Goal: Task Accomplishment & Management: Manage account settings

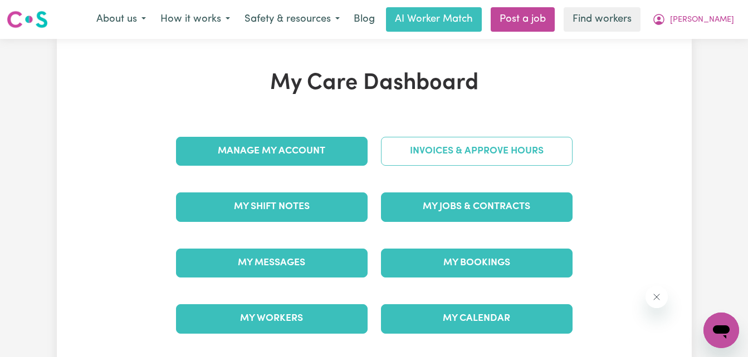
click at [521, 159] on link "Invoices & Approve Hours" at bounding box center [476, 151] width 191 height 29
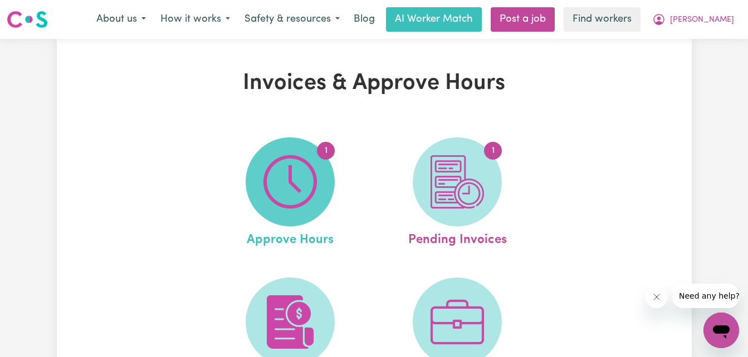
click at [319, 199] on span "1" at bounding box center [289, 181] width 89 height 89
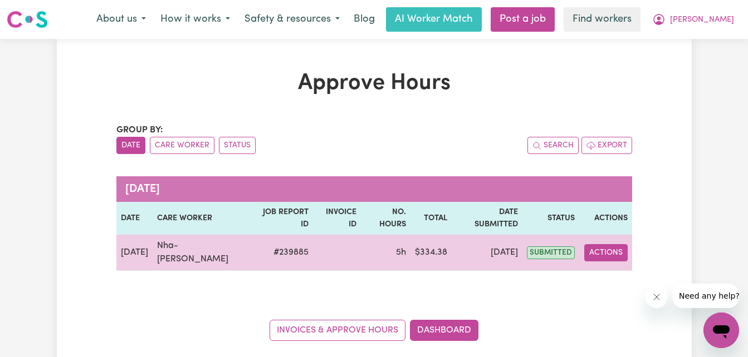
click at [606, 244] on button "Actions" at bounding box center [605, 252] width 43 height 17
click at [621, 268] on link "View Job Report" at bounding box center [633, 279] width 95 height 22
select select "pm"
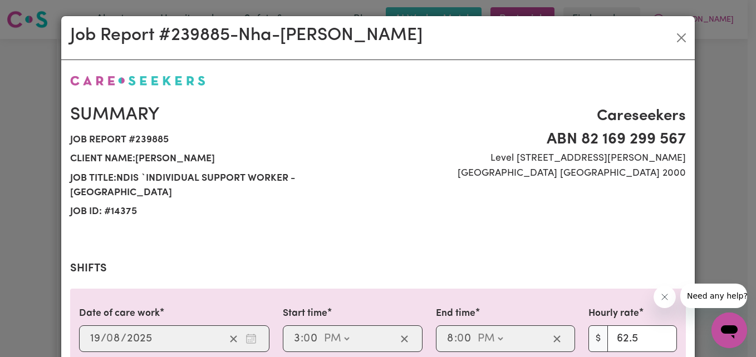
click at [622, 265] on h2 "Shifts" at bounding box center [378, 268] width 616 height 13
click at [456, 131] on span "ABN 82 169 299 567" at bounding box center [535, 139] width 301 height 23
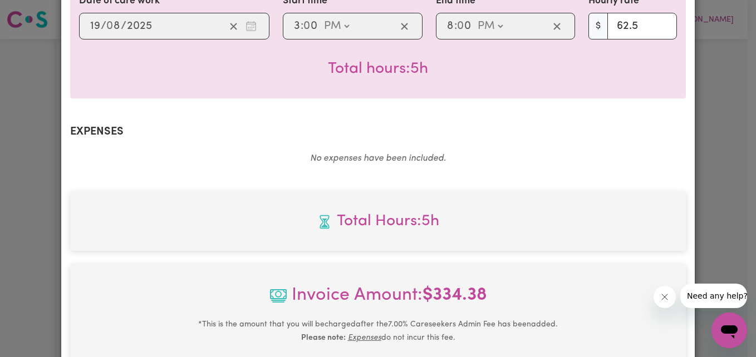
scroll to position [334, 0]
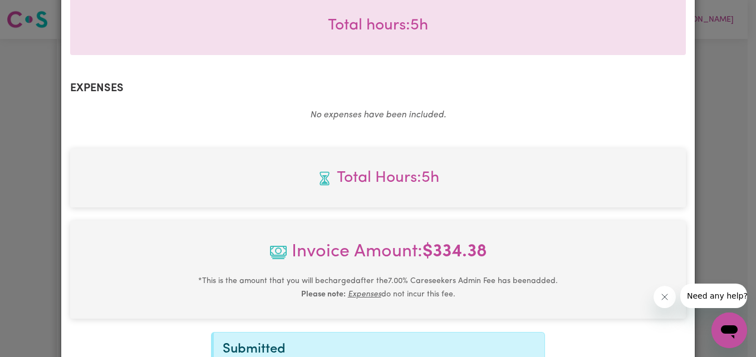
click at [460, 138] on div "Summary Job report # 239885 Client name: [PERSON_NAME] Job title: NDIS `Individ…" at bounding box center [378, 78] width 616 height 722
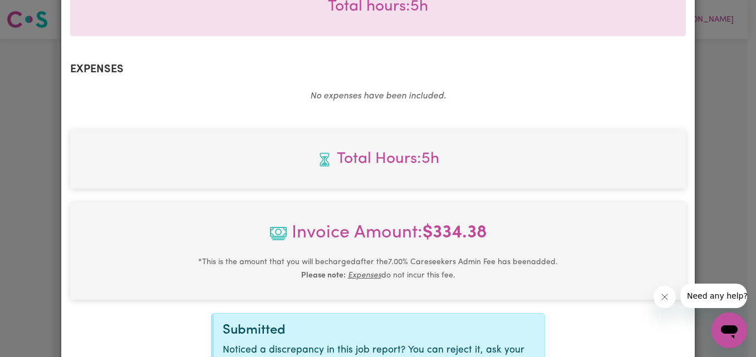
scroll to position [378, 0]
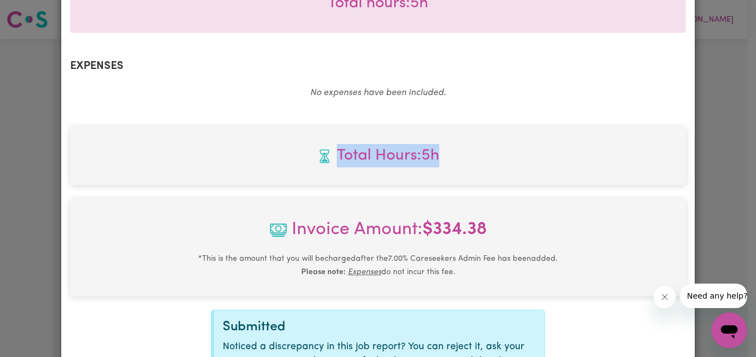
click at [460, 138] on div "Total Hours: 5h" at bounding box center [378, 155] width 616 height 59
click at [185, 130] on div "Total Hours: 5h" at bounding box center [378, 155] width 616 height 59
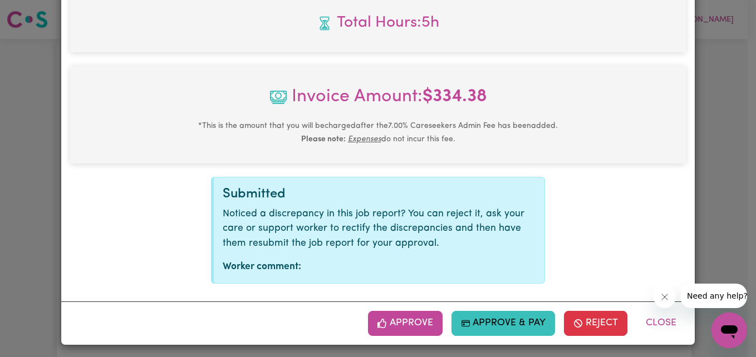
scroll to position [516, 0]
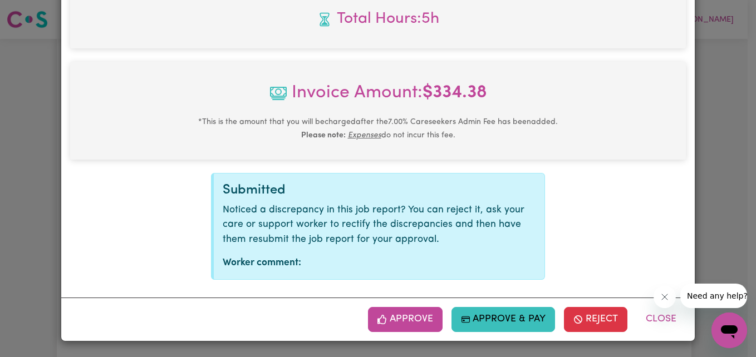
click at [405, 304] on div "Approve Approve & Pay Reject Close" at bounding box center [377, 319] width 633 height 43
click at [402, 316] on button "Approve" at bounding box center [405, 319] width 75 height 24
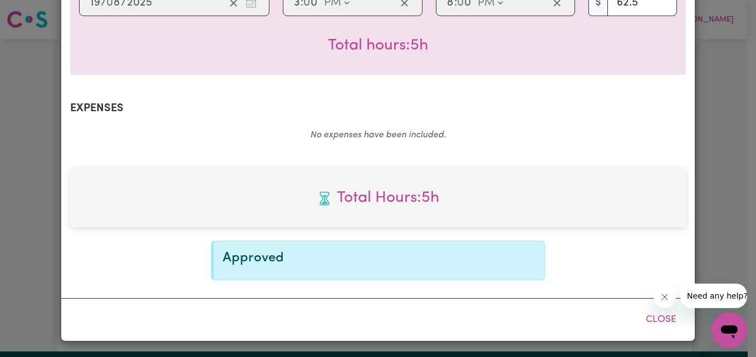
scroll to position [336, 0]
click at [333, 93] on div "Summary Job report # 239885 Client name: [PERSON_NAME] Job title: NDIS `Individ…" at bounding box center [378, 8] width 616 height 543
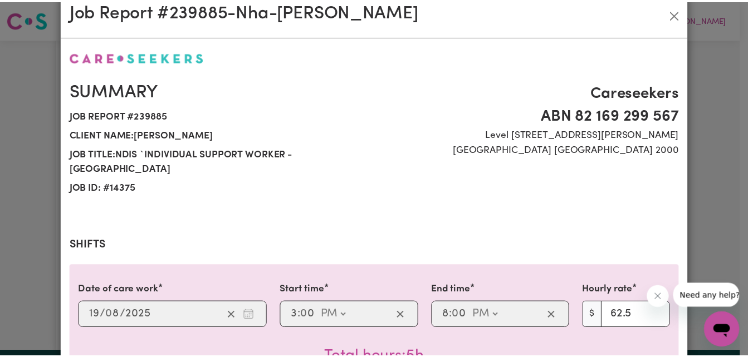
scroll to position [0, 0]
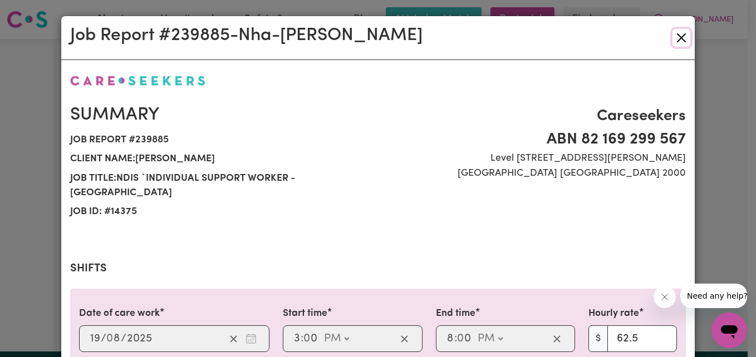
click at [680, 32] on button "Close" at bounding box center [681, 38] width 18 height 18
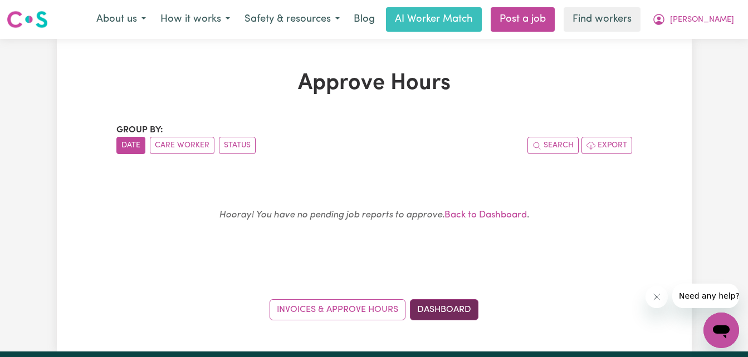
click at [463, 319] on link "Dashboard" at bounding box center [444, 309] width 68 height 21
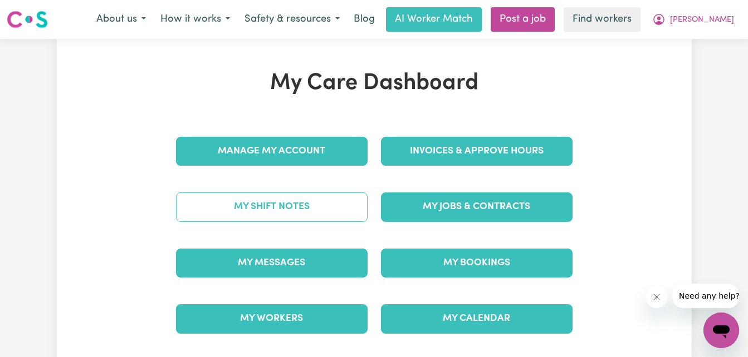
click at [292, 202] on link "My Shift Notes" at bounding box center [271, 207] width 191 height 29
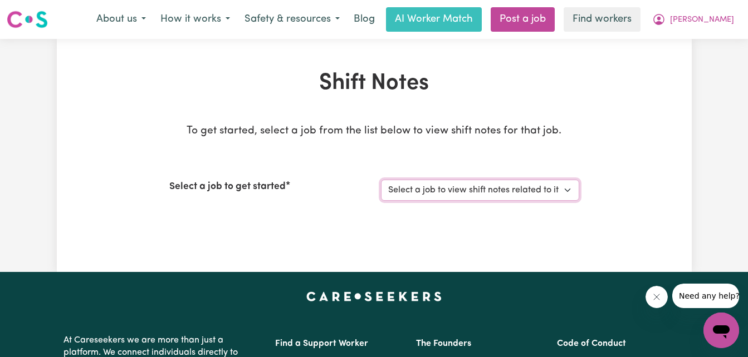
click at [491, 184] on select "Select a job to view shift notes related to it... NDIS `Individual Support Work…" at bounding box center [480, 190] width 198 height 21
select select "14375"
click at [381, 180] on select "Select a job to view shift notes related to it... NDIS `Individual Support Work…" at bounding box center [480, 190] width 198 height 21
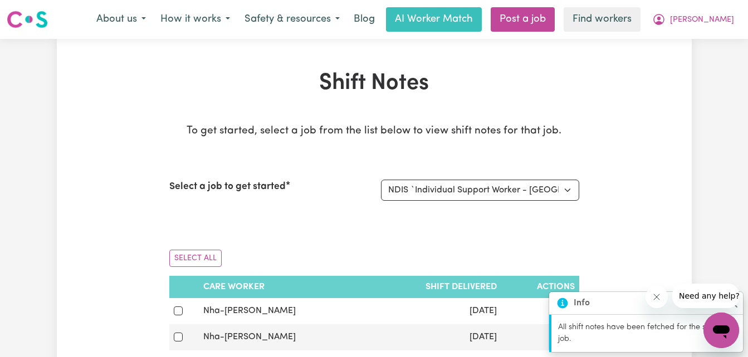
click at [642, 181] on div "Shift Notes To get started, select a job from the list below to view shift note…" at bounding box center [374, 293] width 635 height 446
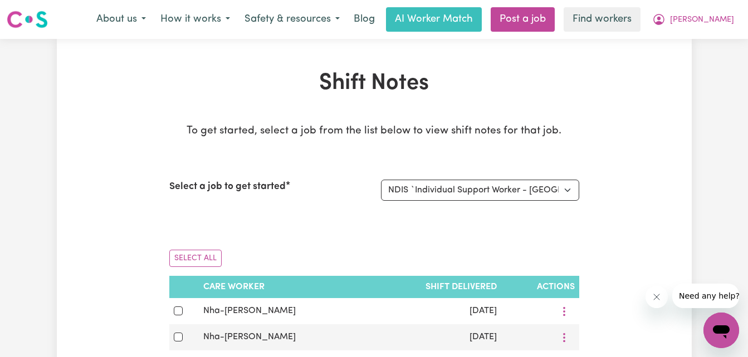
click at [660, 293] on icon "Close message from company" at bounding box center [656, 297] width 9 height 9
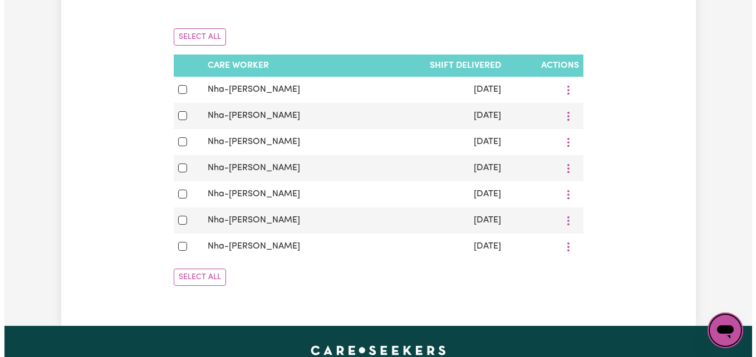
scroll to position [223, 0]
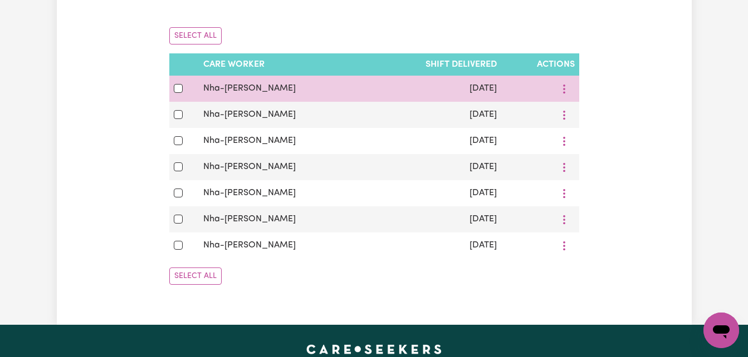
click at [465, 92] on td "[DATE]" at bounding box center [434, 89] width 134 height 26
click at [425, 92] on td "[DATE]" at bounding box center [434, 89] width 134 height 26
click at [559, 83] on button "More options" at bounding box center [563, 88] width 21 height 17
click at [611, 121] on link "View Shift Note" at bounding box center [610, 115] width 92 height 22
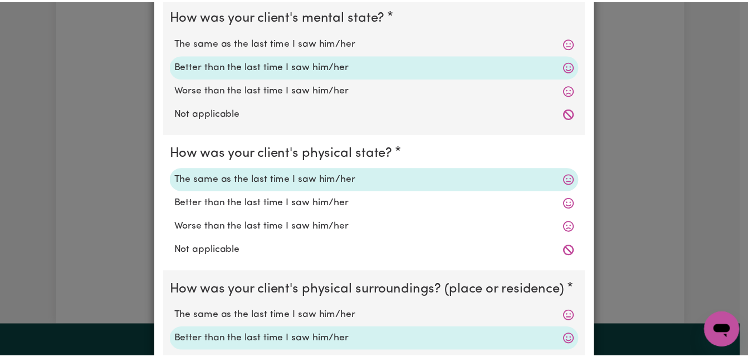
scroll to position [0, 0]
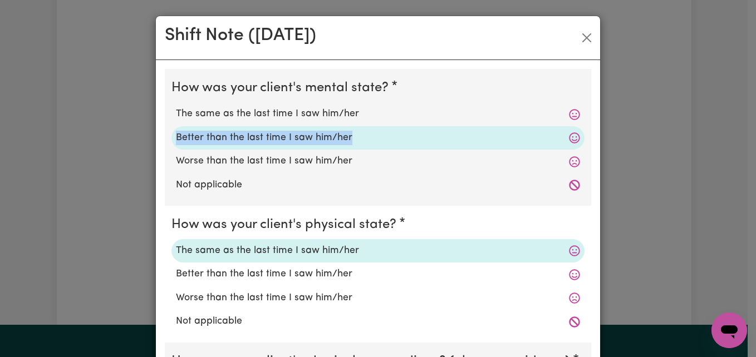
click at [669, 116] on div "Shift Note ( [DATE] ) How was your client's mental state? The same as the last …" at bounding box center [378, 178] width 756 height 357
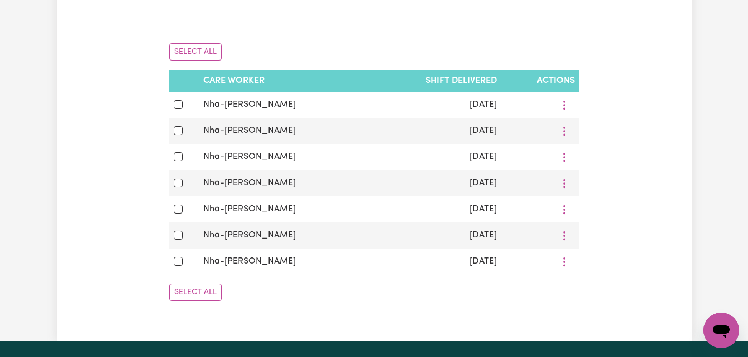
scroll to position [193, 0]
